Goal: Task Accomplishment & Management: Use online tool/utility

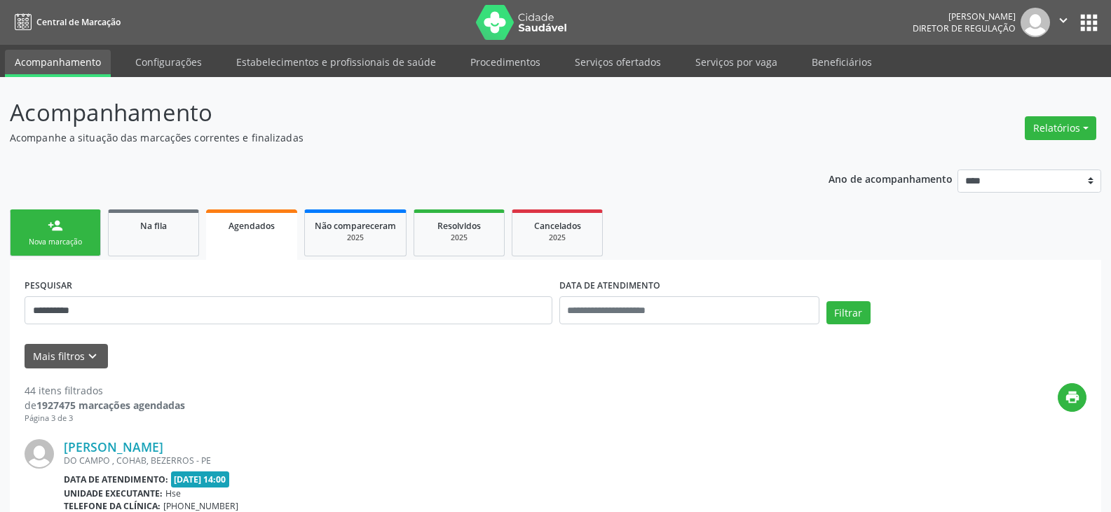
click at [48, 21] on span "Central de Marcação" at bounding box center [78, 22] width 84 height 12
click at [1084, 23] on button "apps" at bounding box center [1089, 23] width 25 height 25
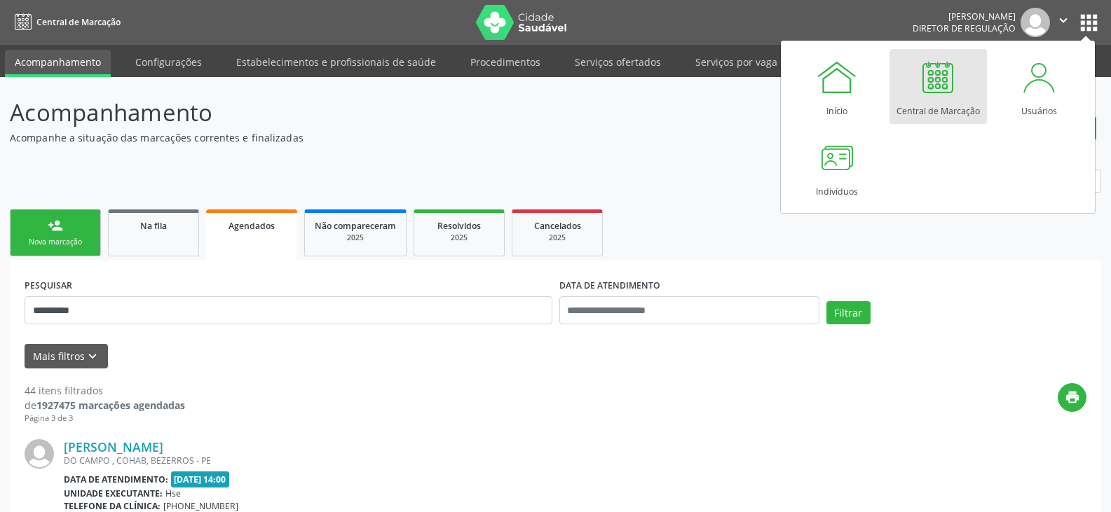
click at [915, 95] on link "Central de Marcação" at bounding box center [937, 86] width 97 height 75
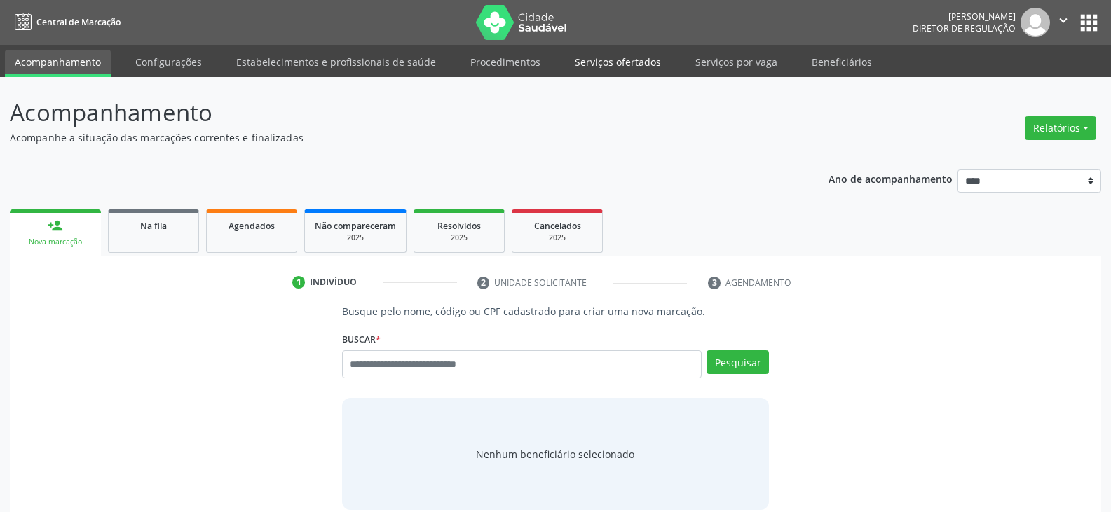
click at [645, 62] on link "Serviços ofertados" at bounding box center [618, 62] width 106 height 25
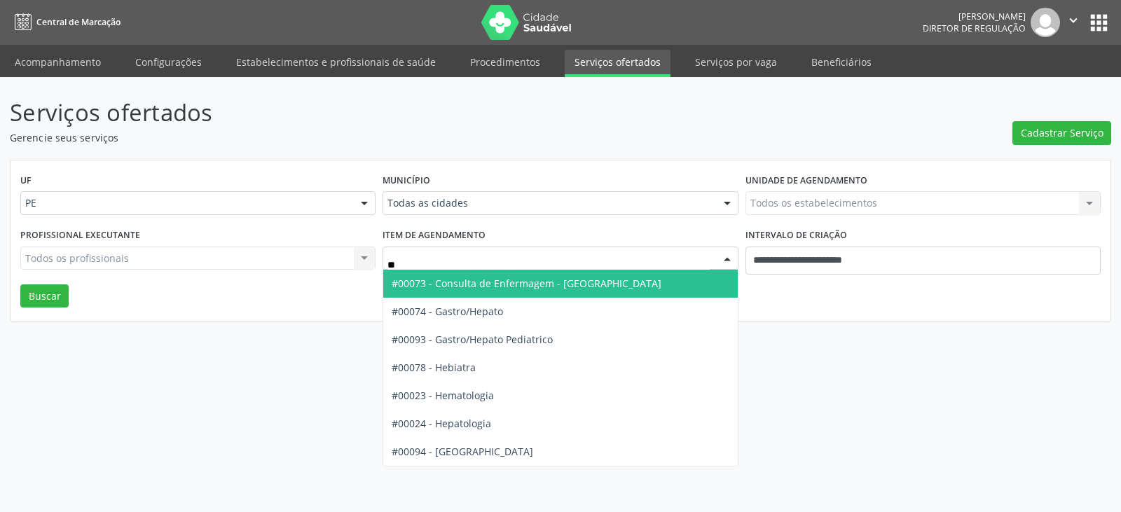
type input "***"
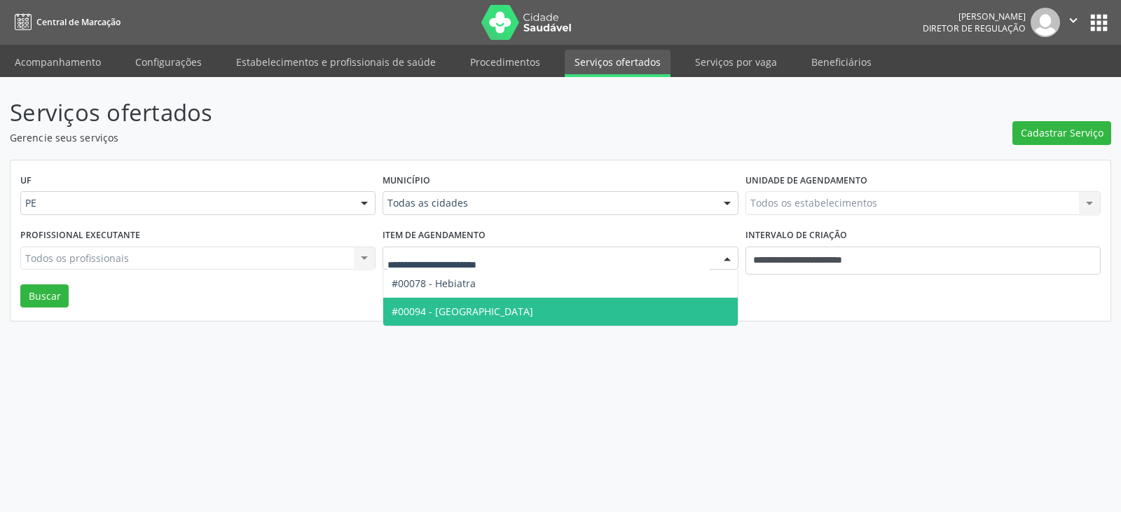
click at [587, 393] on div "Serviços ofertados Gerencie seus serviços Cadastrar Serviço UF PE PE Nenhum res…" at bounding box center [560, 294] width 1121 height 435
